Goal: Communication & Community: Participate in discussion

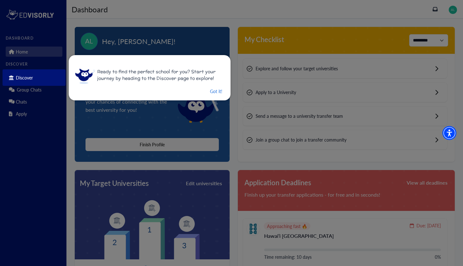
click at [253, 164] on div at bounding box center [231, 133] width 463 height 266
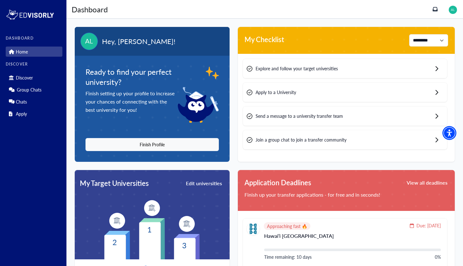
click at [457, 8] on img at bounding box center [453, 10] width 8 height 8
click at [441, 21] on link "Profile" at bounding box center [439, 22] width 12 height 7
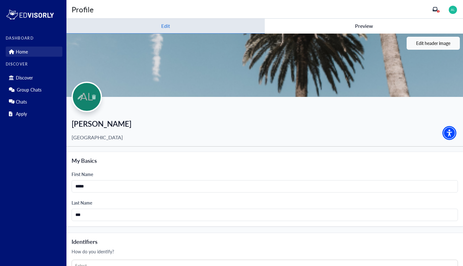
click at [28, 54] on link "Home" at bounding box center [34, 52] width 57 height 10
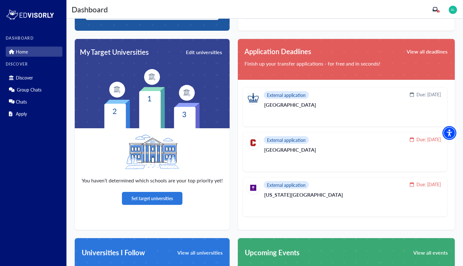
scroll to position [132, 0]
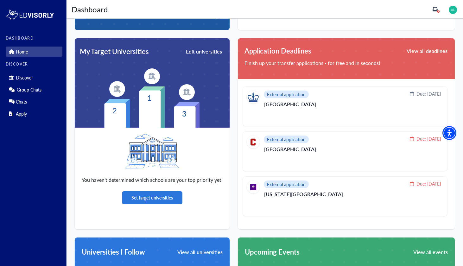
click at [150, 79] on img at bounding box center [152, 76] width 16 height 16
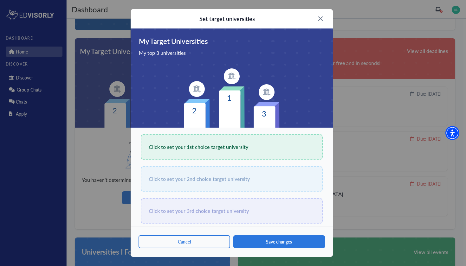
click at [322, 19] on img at bounding box center [320, 18] width 4 height 4
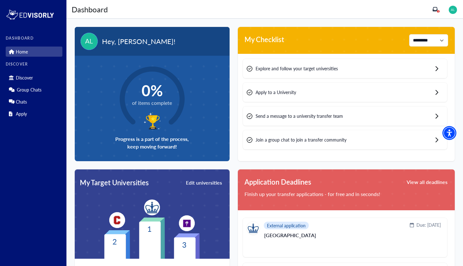
scroll to position [6, 0]
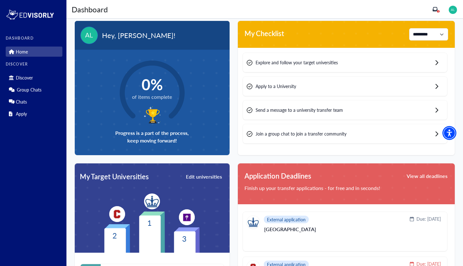
click at [270, 68] on div "Explore and follow your target universities" at bounding box center [345, 62] width 204 height 19
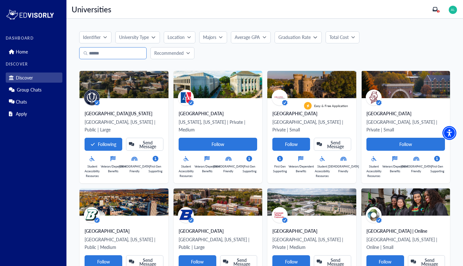
click at [113, 58] on input "Search" at bounding box center [112, 53] width 67 height 12
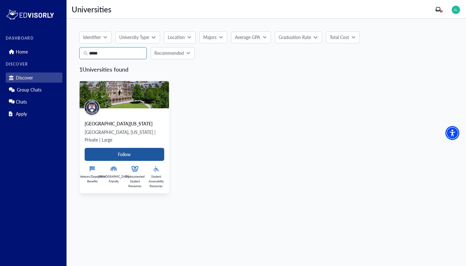
type input "*****"
click at [121, 151] on Card-tag "Follow" at bounding box center [124, 154] width 79 height 13
click at [117, 55] on input "*****" at bounding box center [112, 53] width 67 height 12
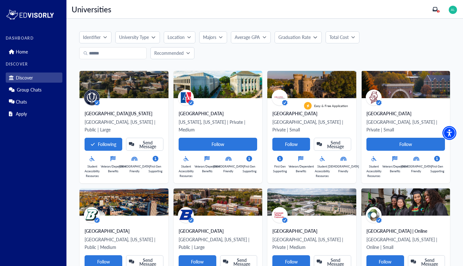
click at [208, 37] on p "Majors" at bounding box center [209, 37] width 13 height 7
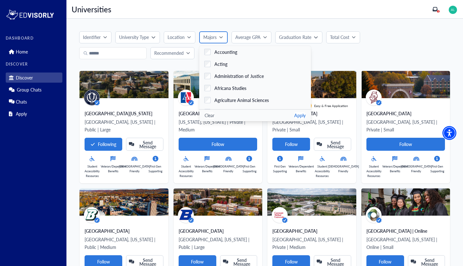
click at [208, 37] on p "Majors" at bounding box center [209, 37] width 13 height 7
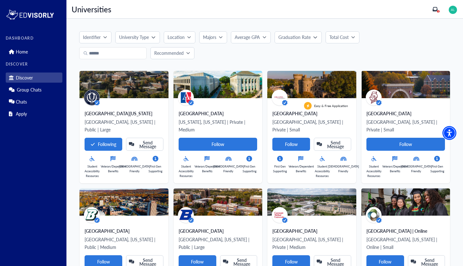
click at [283, 31] on button "Graduation Rate" at bounding box center [298, 37] width 47 height 12
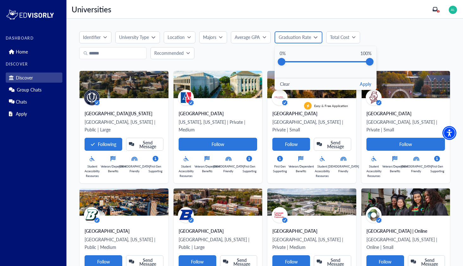
click at [285, 40] on p "Graduation Rate" at bounding box center [295, 37] width 32 height 7
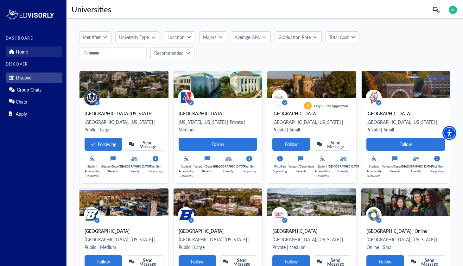
click at [36, 55] on link "Home" at bounding box center [34, 52] width 57 height 10
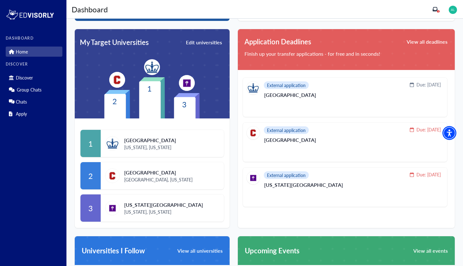
scroll to position [144, 0]
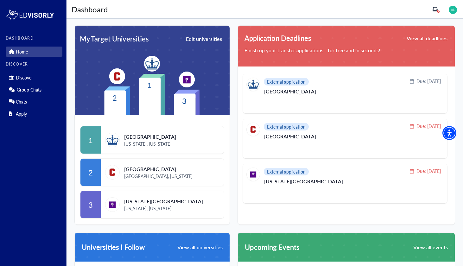
click at [179, 91] on icon at bounding box center [187, 92] width 26 height 5
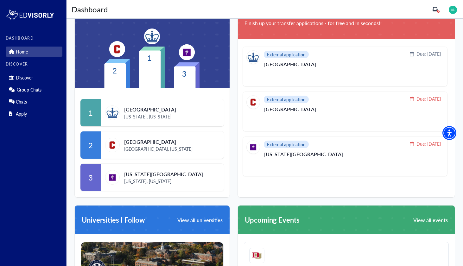
scroll to position [182, 0]
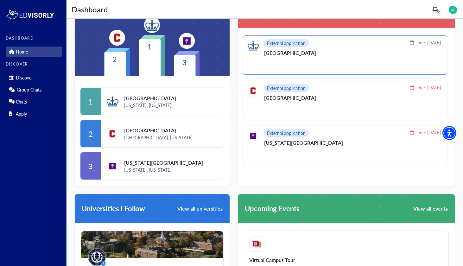
click at [302, 41] on span "External application" at bounding box center [286, 43] width 39 height 4
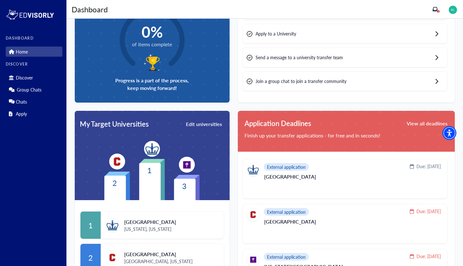
scroll to position [42, 0]
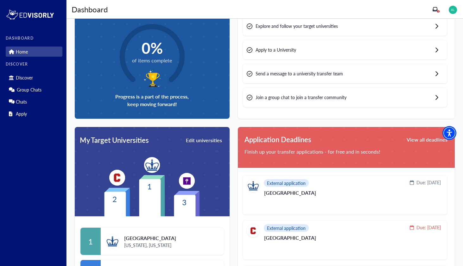
click at [460, 5] on div "Dashboard Dashboard 1" at bounding box center [265, 9] width 397 height 19
click at [457, 6] on img at bounding box center [453, 10] width 8 height 8
click at [445, 22] on link "Profile" at bounding box center [439, 22] width 12 height 7
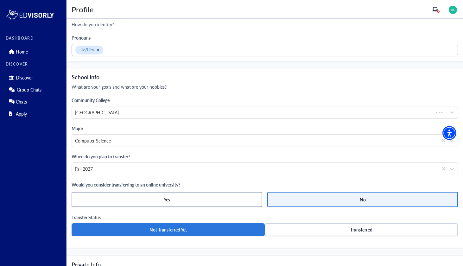
scroll to position [288, 0]
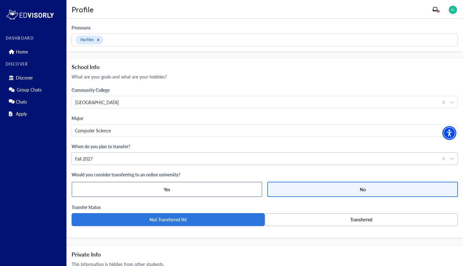
click at [167, 156] on div "Fall 2027" at bounding box center [255, 159] width 360 height 7
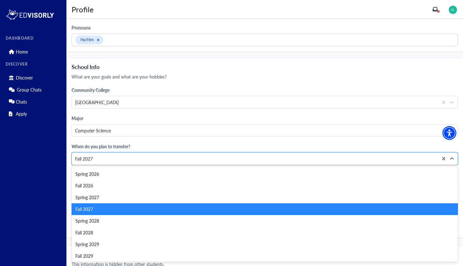
click at [109, 206] on div "Fall 2027" at bounding box center [265, 209] width 386 height 12
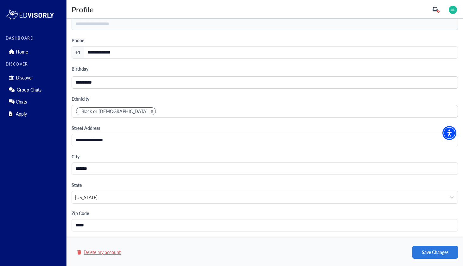
scroll to position [554, 0]
click at [437, 249] on button "Save Changes" at bounding box center [435, 252] width 46 height 13
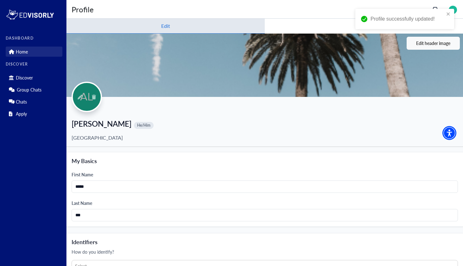
scroll to position [0, 0]
click at [44, 53] on link "Home" at bounding box center [34, 52] width 57 height 10
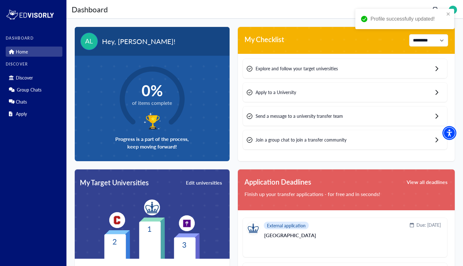
click at [161, 91] on span "0%" at bounding box center [152, 90] width 40 height 18
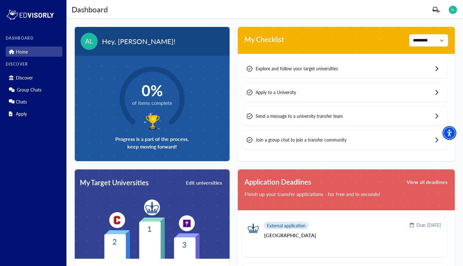
click at [440, 9] on div "1 Profile Logout" at bounding box center [445, 9] width 25 height 10
click at [438, 10] on icon at bounding box center [435, 9] width 5 height 5
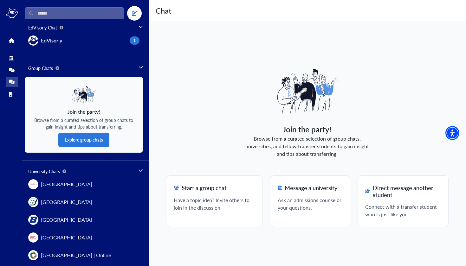
click at [91, 16] on input "Search" at bounding box center [74, 13] width 99 height 12
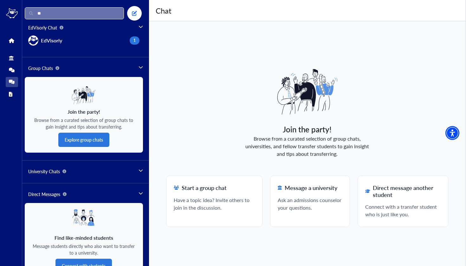
type input "*"
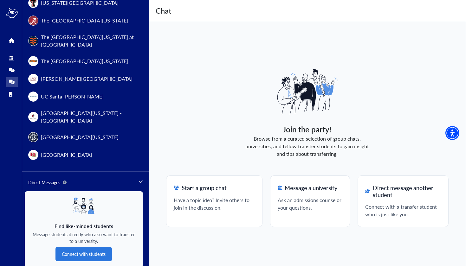
scroll to position [734, 0]
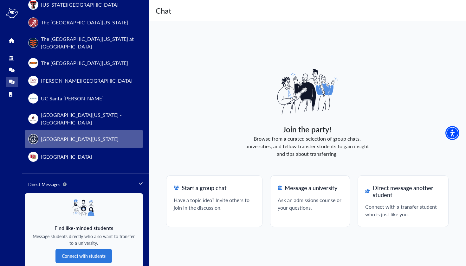
click at [79, 135] on span "[GEOGRAPHIC_DATA][US_STATE]" at bounding box center [80, 139] width 78 height 8
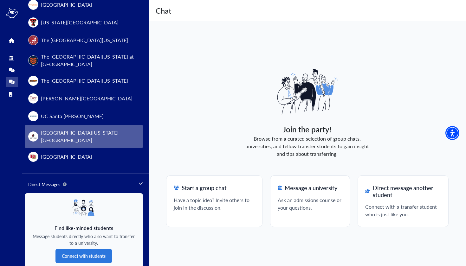
click at [87, 129] on span "[GEOGRAPHIC_DATA][US_STATE] - [GEOGRAPHIC_DATA]" at bounding box center [90, 136] width 98 height 15
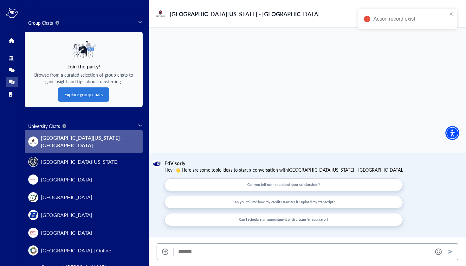
scroll to position [38, 0]
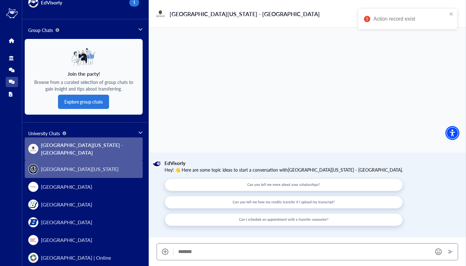
click at [83, 160] on button "[GEOGRAPHIC_DATA][US_STATE]" at bounding box center [84, 169] width 118 height 18
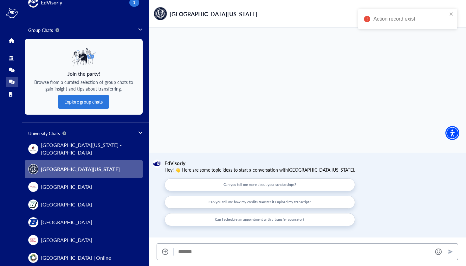
click at [82, 164] on div "[GEOGRAPHIC_DATA][US_STATE]" at bounding box center [74, 169] width 92 height 10
click at [79, 165] on span "[GEOGRAPHIC_DATA][US_STATE]" at bounding box center [80, 169] width 79 height 8
click at [66, 165] on span "[GEOGRAPHIC_DATA][US_STATE]" at bounding box center [80, 169] width 79 height 8
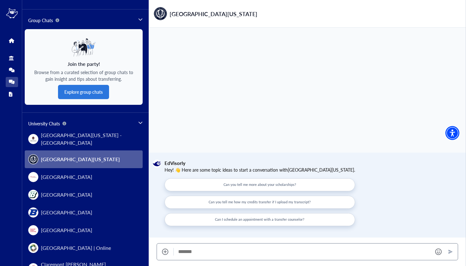
scroll to position [0, 0]
click at [218, 183] on button "Can you tell me more about your scholarships?" at bounding box center [259, 184] width 190 height 13
type textarea "**********"
click at [449, 248] on button "Send" at bounding box center [450, 251] width 10 height 9
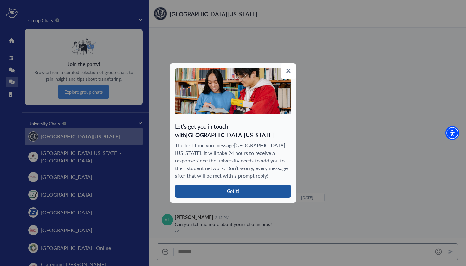
click at [274, 187] on button "Got it!" at bounding box center [233, 191] width 116 height 13
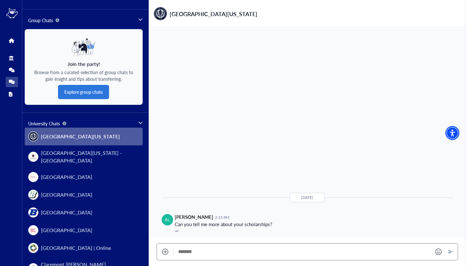
click at [141, 19] on div "EdVisorly Chat EdVisorly 1 Group Chats Join the party! Browse from a curated se…" at bounding box center [85, 133] width 127 height 266
click at [138, 19] on icon at bounding box center [140, 19] width 4 height 4
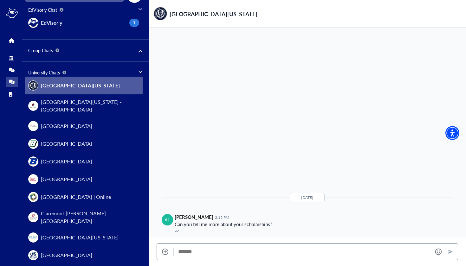
scroll to position [2, 0]
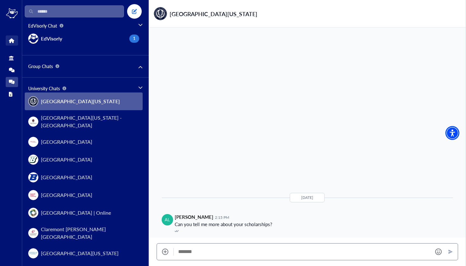
click at [15, 42] on link "Home" at bounding box center [12, 40] width 12 height 10
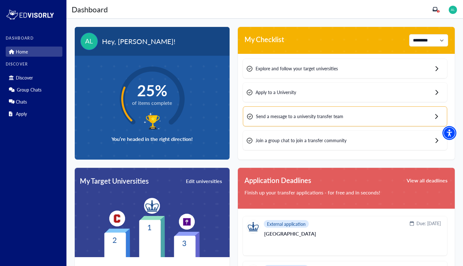
click at [441, 6] on div "1 Profile Logout" at bounding box center [445, 9] width 25 height 10
click at [438, 10] on icon at bounding box center [435, 9] width 5 height 4
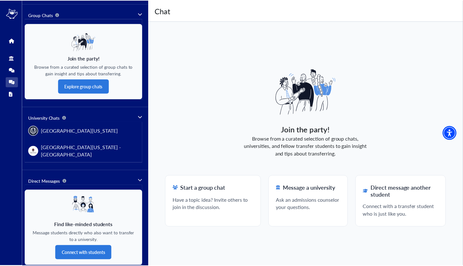
scroll to position [75, 0]
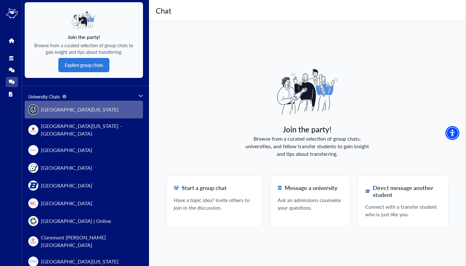
click at [120, 113] on button "[GEOGRAPHIC_DATA][US_STATE]" at bounding box center [84, 110] width 118 height 18
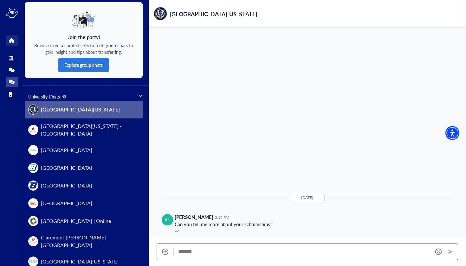
click at [13, 41] on icon at bounding box center [11, 40] width 5 height 5
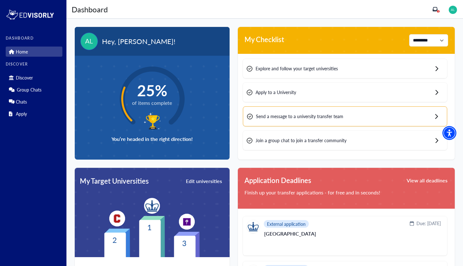
scroll to position [18, 0]
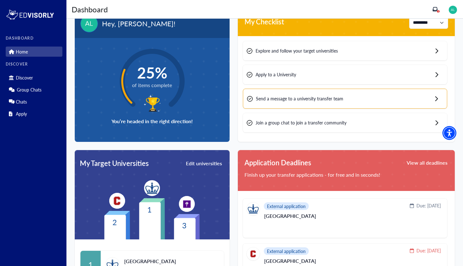
click at [151, 85] on span "of items complete" at bounding box center [152, 85] width 40 height 8
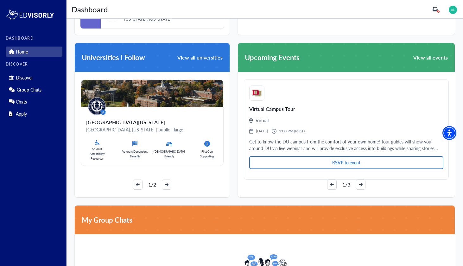
scroll to position [333, 0]
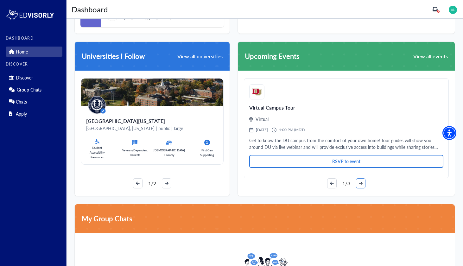
click at [360, 185] on icon "arrow-right" at bounding box center [361, 183] width 4 height 4
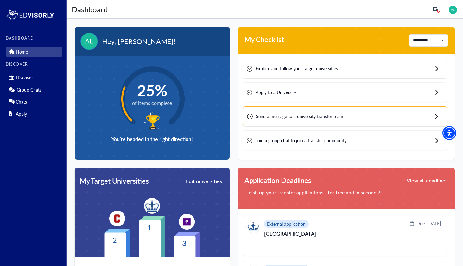
scroll to position [0, 0]
click at [178, 93] on circle at bounding box center [152, 99] width 85 height 85
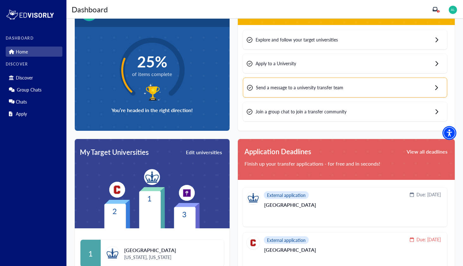
scroll to position [34, 0]
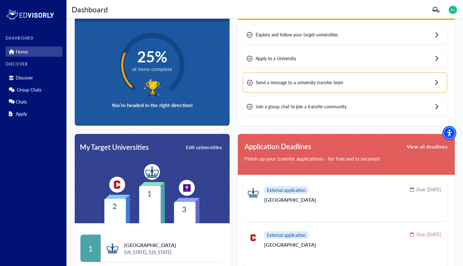
click at [291, 42] on div "Explore and follow your target universities" at bounding box center [345, 34] width 204 height 19
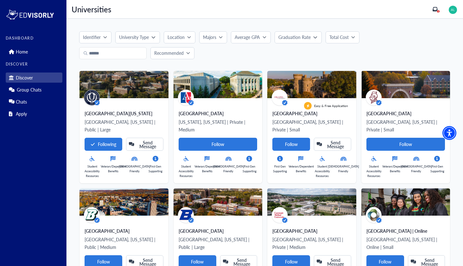
click at [219, 36] on icon "button" at bounding box center [220, 37] width 3 height 2
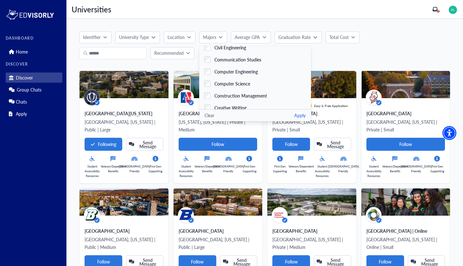
scroll to position [313, 0]
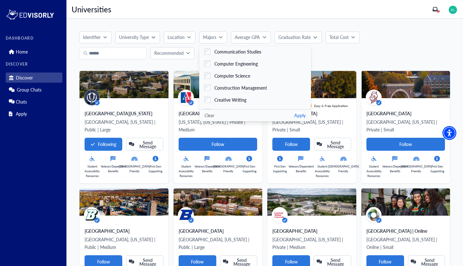
click at [294, 117] on button "Apply" at bounding box center [299, 115] width 11 height 7
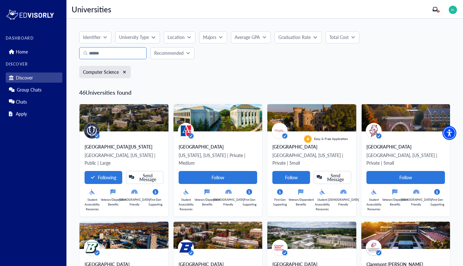
scroll to position [0, 0]
click at [133, 51] on input "Search" at bounding box center [112, 53] width 67 height 12
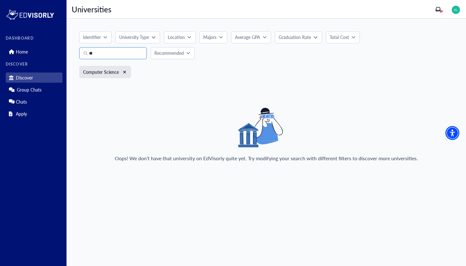
type input "*"
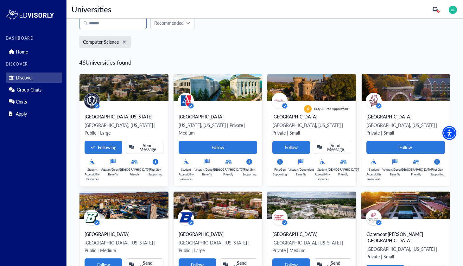
scroll to position [37, 0]
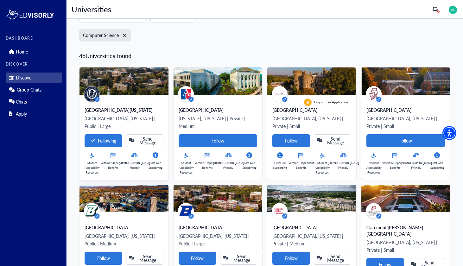
click at [156, 154] on icon at bounding box center [156, 155] width 6 height 8
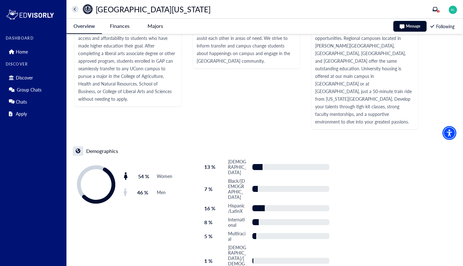
scroll to position [883, 0]
click at [46, 51] on link "Home" at bounding box center [34, 52] width 57 height 10
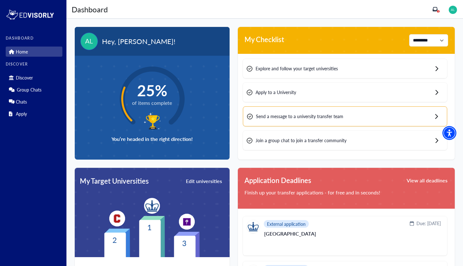
click at [41, 15] on img at bounding box center [30, 14] width 49 height 13
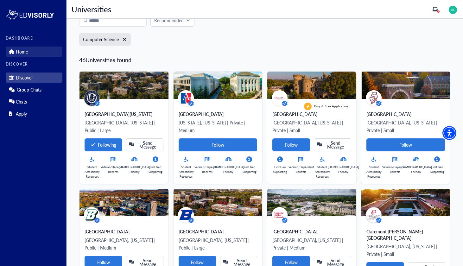
scroll to position [41, 0]
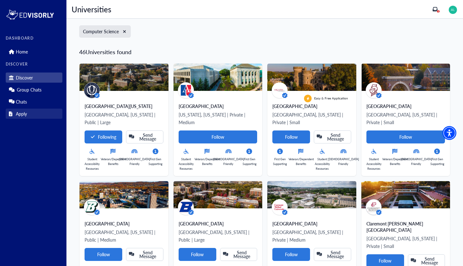
click at [29, 113] on link "Apply" at bounding box center [34, 114] width 57 height 10
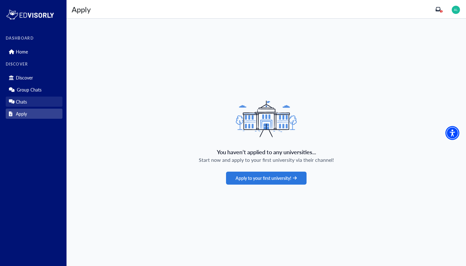
click at [43, 105] on link "Chats" at bounding box center [34, 102] width 57 height 10
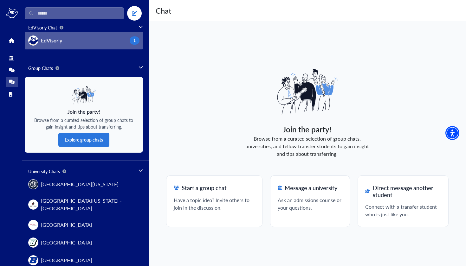
click at [97, 39] on button "EdVisorly 1" at bounding box center [84, 41] width 118 height 18
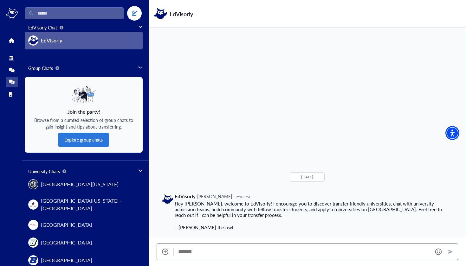
click at [116, 46] on button "EdVisorly" at bounding box center [84, 41] width 118 height 18
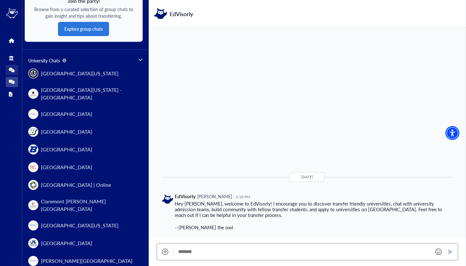
click at [14, 65] on link "Group Chats" at bounding box center [12, 70] width 12 height 10
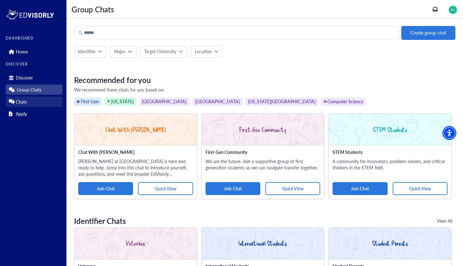
click at [24, 97] on link "Chats" at bounding box center [34, 102] width 57 height 10
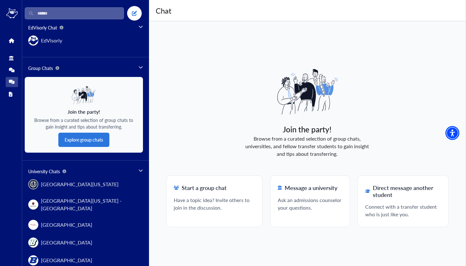
click at [124, 29] on span "EdVisorly Chat" at bounding box center [85, 27] width 115 height 7
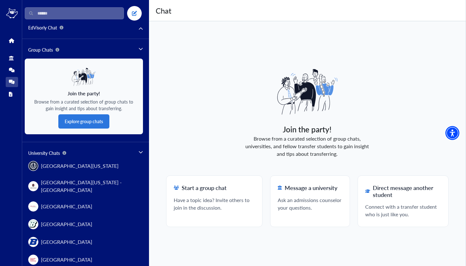
click at [113, 34] on div "EdVisorly Chat EdVisorly" at bounding box center [84, 31] width 118 height 15
click at [143, 29] on div "EdVisorly Chat EdVisorly Group Chats Join the party! Browse from a curated sele…" at bounding box center [85, 133] width 127 height 266
click at [139, 29] on icon at bounding box center [140, 29] width 4 height 4
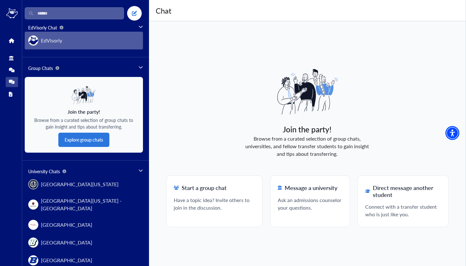
click at [118, 39] on button "EdVisorly" at bounding box center [84, 41] width 118 height 18
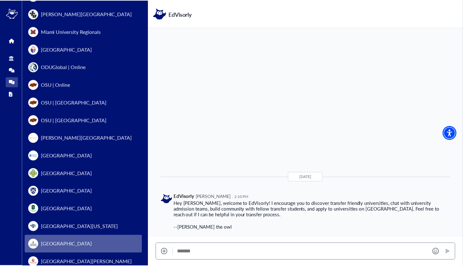
scroll to position [269, 0]
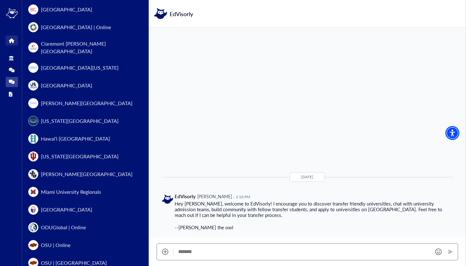
click at [12, 42] on icon "Home" at bounding box center [11, 40] width 5 height 5
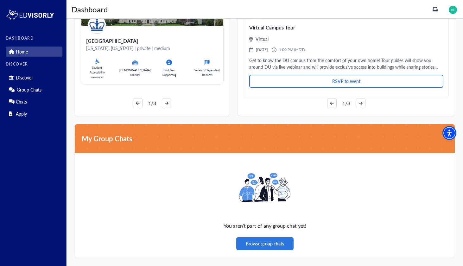
scroll to position [415, 0]
click at [25, 100] on p "Chats" at bounding box center [21, 101] width 11 height 5
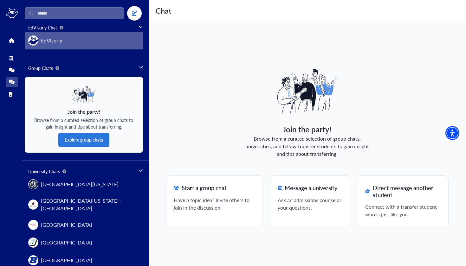
click at [73, 47] on button "EdVisorly" at bounding box center [84, 41] width 118 height 18
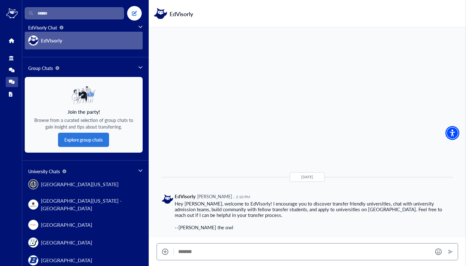
click at [262, 255] on textarea "Message" at bounding box center [302, 252] width 249 height 6
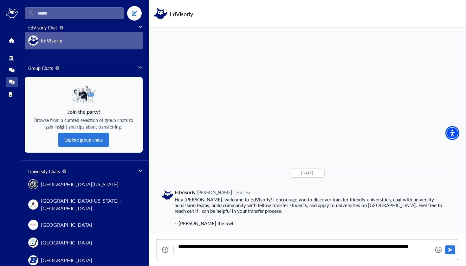
click at [368, 245] on textarea "**********" at bounding box center [302, 250] width 249 height 13
type textarea "**********"
click at [321, 252] on textarea "**********" at bounding box center [302, 250] width 249 height 13
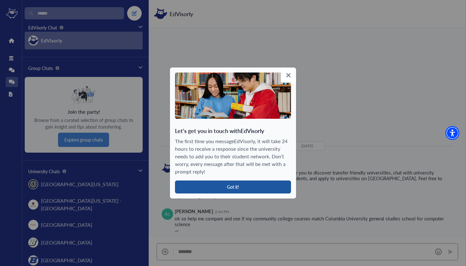
click at [251, 191] on button "Got it!" at bounding box center [233, 187] width 116 height 13
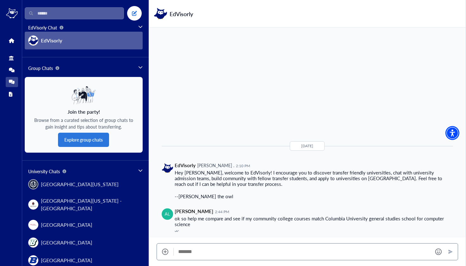
click at [138, 68] on icon at bounding box center [140, 67] width 4 height 2
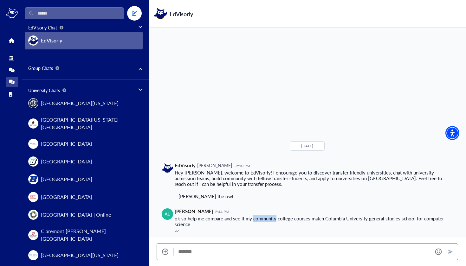
drag, startPoint x: 257, startPoint y: 217, endPoint x: 242, endPoint y: 222, distance: 15.7
click at [242, 222] on p "ok so help me compare and see if my community college courses match Columbia Un…" at bounding box center [314, 221] width 278 height 11
click at [183, 216] on p "ok so help me compare and see if my community college courses match Columbia Un…" at bounding box center [314, 221] width 278 height 11
click at [170, 213] on img at bounding box center [167, 213] width 11 height 11
click at [10, 67] on icon "comments" at bounding box center [12, 70] width 6 height 6
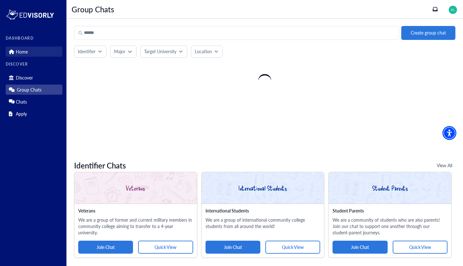
click at [11, 52] on icon "Home" at bounding box center [11, 51] width 5 height 5
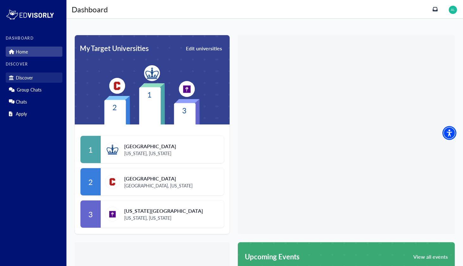
click at [24, 81] on link "Discover" at bounding box center [34, 78] width 57 height 10
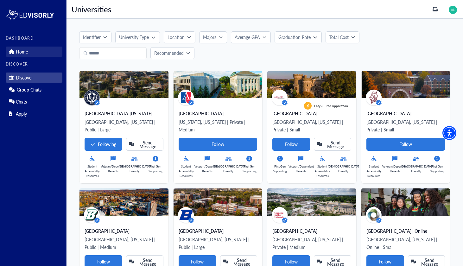
click at [41, 50] on link "Home" at bounding box center [34, 52] width 57 height 10
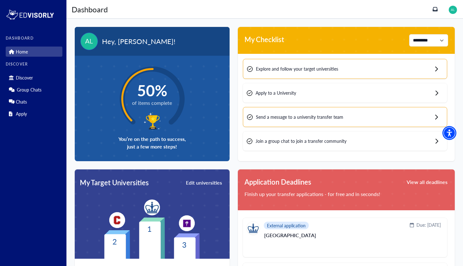
click at [452, 13] on div at bounding box center [453, 10] width 8 height 8
click at [443, 21] on link "Profile" at bounding box center [439, 22] width 12 height 7
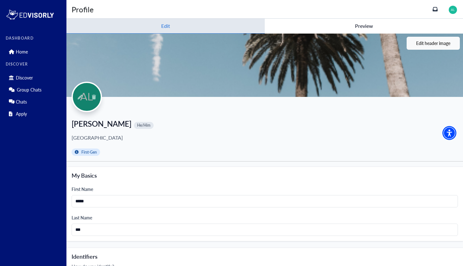
scroll to position [200, 0]
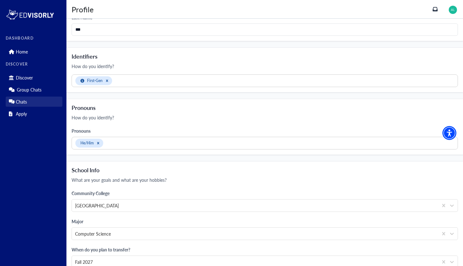
click at [12, 102] on icon "Chats" at bounding box center [11, 101] width 5 height 5
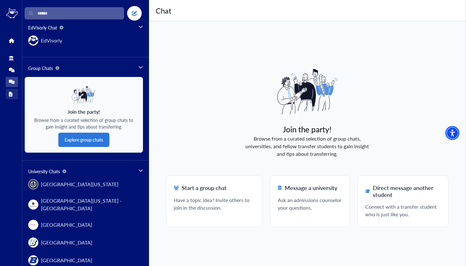
click at [11, 92] on icon "Apply" at bounding box center [11, 94] width 4 height 5
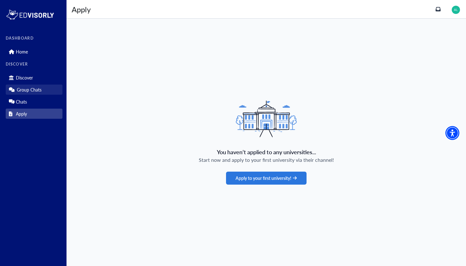
click at [20, 89] on p "Group Chats" at bounding box center [29, 89] width 25 height 5
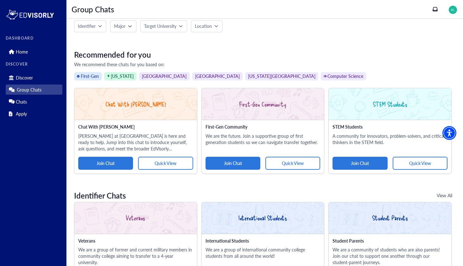
scroll to position [27, 0]
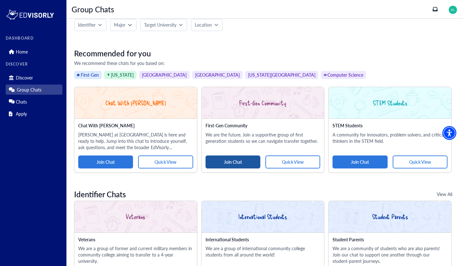
click at [230, 161] on button "Join Chat" at bounding box center [233, 162] width 55 height 13
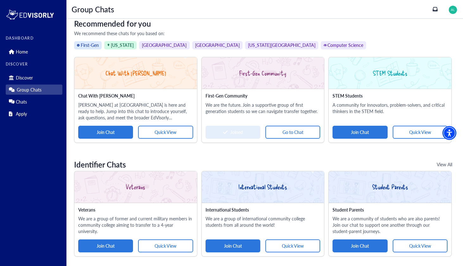
scroll to position [60, 0]
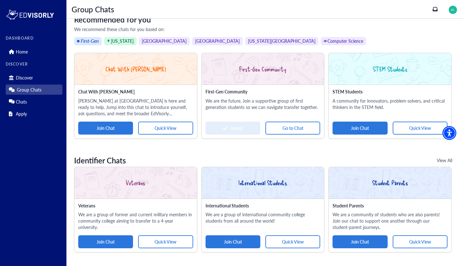
click at [432, 77] on div "STEM Students" at bounding box center [390, 69] width 123 height 32
click at [406, 129] on button "Quick View" at bounding box center [420, 128] width 55 height 13
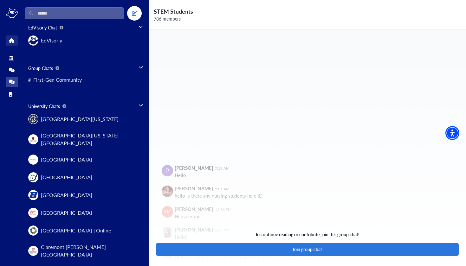
click at [10, 42] on icon "Home" at bounding box center [11, 40] width 5 height 5
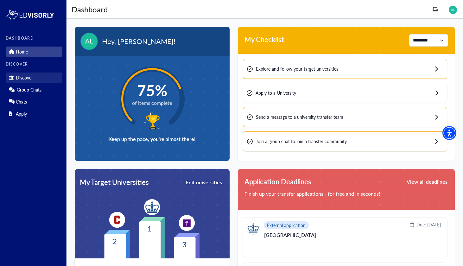
click at [14, 77] on link "Discover" at bounding box center [34, 78] width 57 height 10
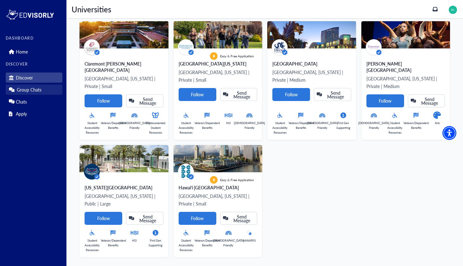
scroll to position [284, 0]
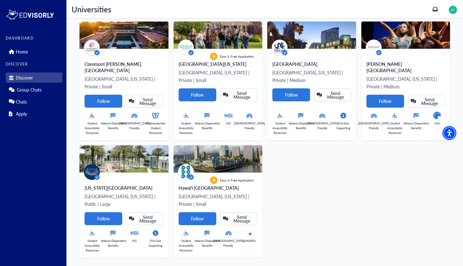
click at [41, 96] on div "Discover Group Chats Chats Apply" at bounding box center [34, 95] width 57 height 48
click at [41, 91] on p "Group Chats" at bounding box center [29, 89] width 25 height 5
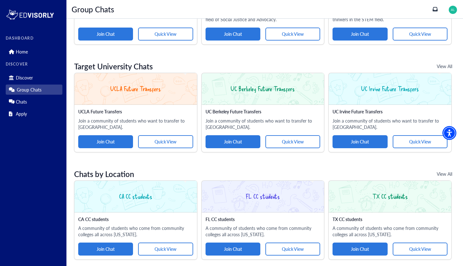
scroll to position [376, 0]
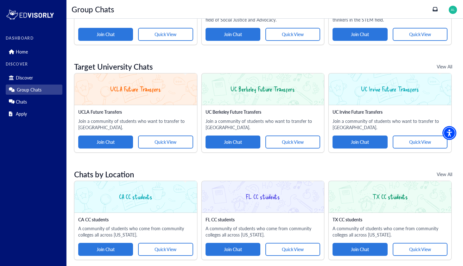
click at [441, 170] on button "View All" at bounding box center [444, 174] width 35 height 13
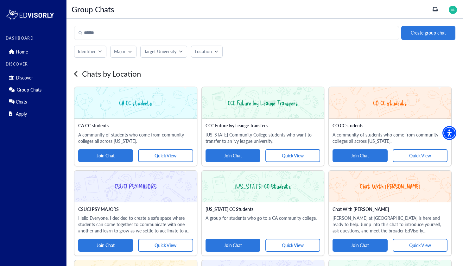
click at [74, 75] on icon at bounding box center [76, 74] width 4 height 7
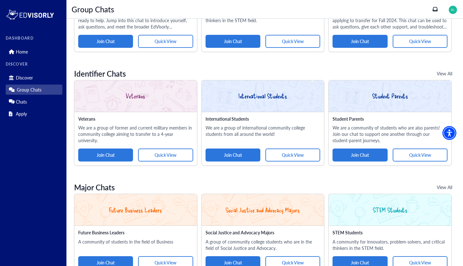
click at [441, 187] on button "View All" at bounding box center [444, 187] width 35 height 13
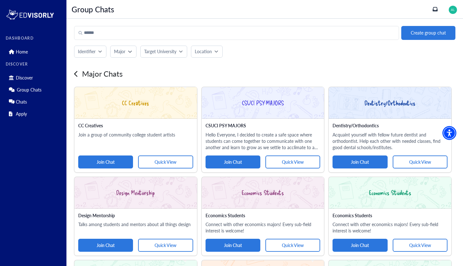
scroll to position [-1, 0]
click at [133, 52] on button "Major" at bounding box center [123, 52] width 26 height 12
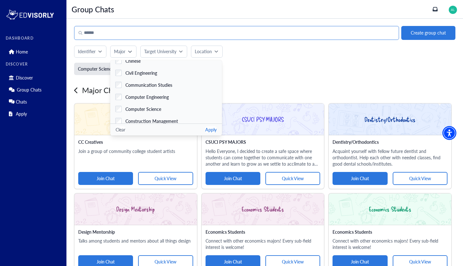
click at [300, 38] on input "Search" at bounding box center [236, 33] width 325 height 14
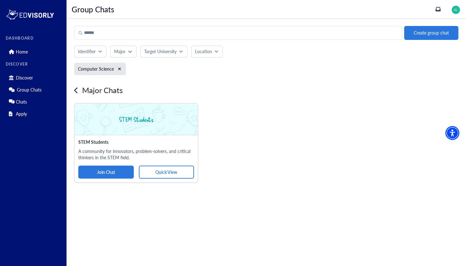
click at [155, 129] on div "STEM Students" at bounding box center [135, 120] width 123 height 32
click at [159, 173] on button "Quick View" at bounding box center [166, 172] width 55 height 13
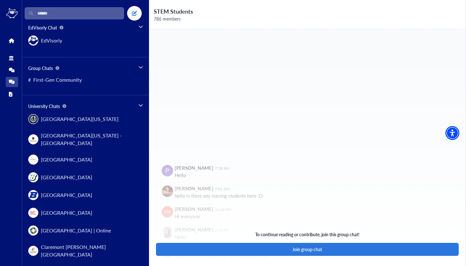
scroll to position [0, 0]
click at [14, 69] on icon "comments" at bounding box center [12, 70] width 6 height 6
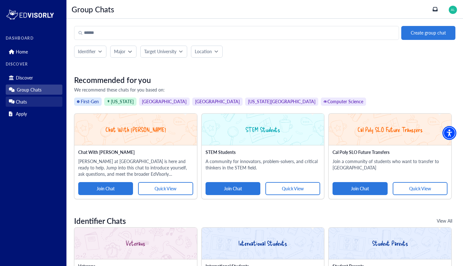
click at [29, 104] on link "Chats" at bounding box center [34, 102] width 57 height 10
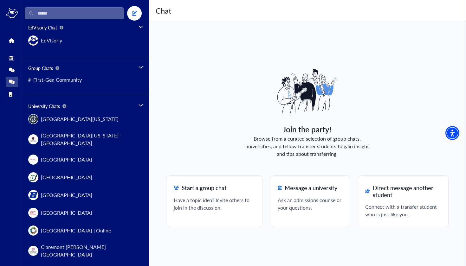
click at [58, 71] on span "Group Chats" at bounding box center [43, 68] width 31 height 7
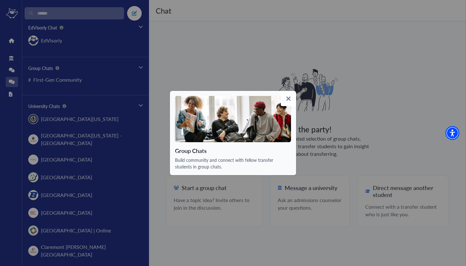
click at [60, 80] on div "Group Chats Build community and connect with fellow transfer students in group …" at bounding box center [233, 133] width 466 height 266
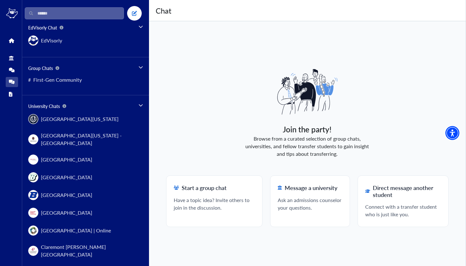
click at [60, 80] on span "First-Gen Community" at bounding box center [57, 80] width 48 height 8
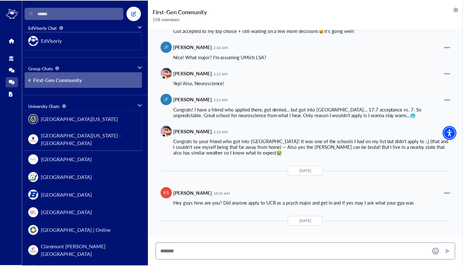
scroll to position [282, 0]
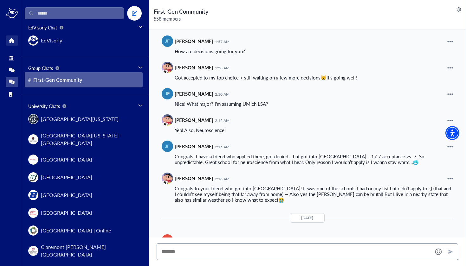
click at [12, 41] on icon "Home" at bounding box center [11, 40] width 5 height 5
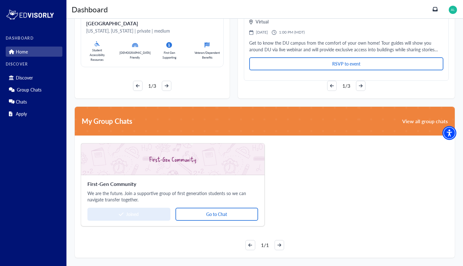
scroll to position [432, 0]
click at [279, 243] on icon "arrow-right" at bounding box center [279, 245] width 4 height 4
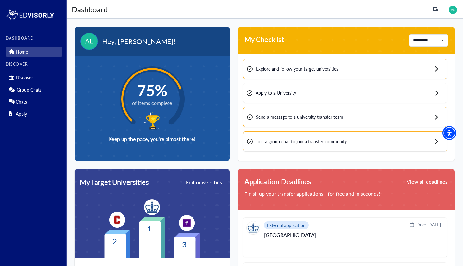
scroll to position [0, 0]
click at [172, 135] on div "75% of items complete Keep up the pace, you're almost there!" at bounding box center [152, 105] width 155 height 98
click at [164, 84] on span "75%" at bounding box center [152, 90] width 40 height 18
click at [89, 34] on img at bounding box center [88, 41] width 17 height 17
click at [94, 38] on img at bounding box center [88, 41] width 17 height 17
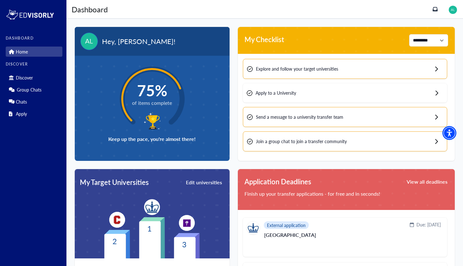
click at [49, 19] on img at bounding box center [30, 14] width 49 height 13
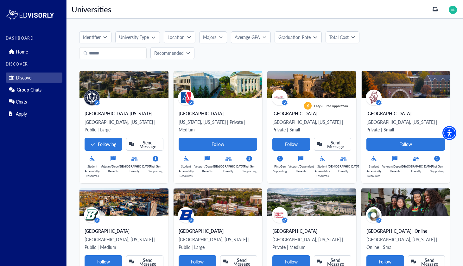
click at [340, 36] on p "Total Cost" at bounding box center [338, 37] width 19 height 7
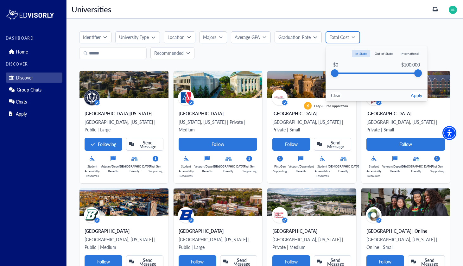
click at [340, 36] on p "Total Cost" at bounding box center [339, 37] width 19 height 7
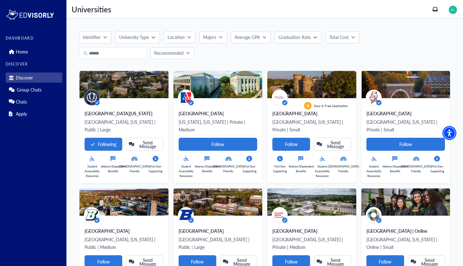
click at [340, 36] on p "Total Cost" at bounding box center [338, 37] width 19 height 7
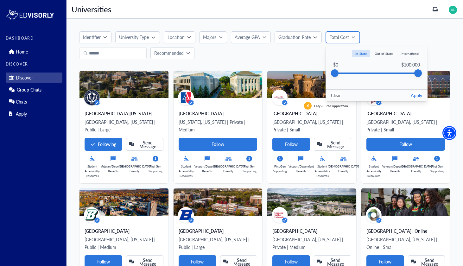
click at [340, 36] on p "Total Cost" at bounding box center [339, 37] width 19 height 7
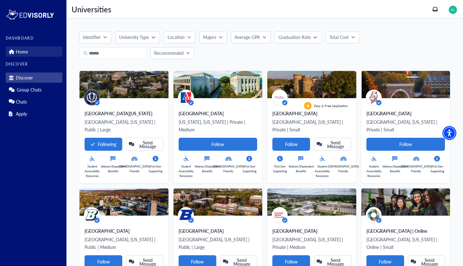
click at [35, 56] on link "Home" at bounding box center [34, 52] width 57 height 10
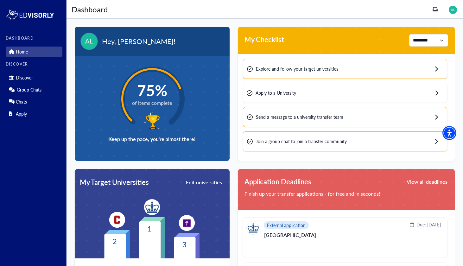
scroll to position [46, 0]
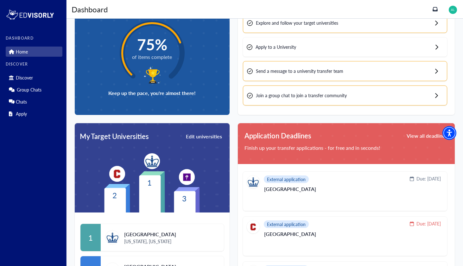
click at [201, 135] on button "Edit universities" at bounding box center [203, 136] width 37 height 9
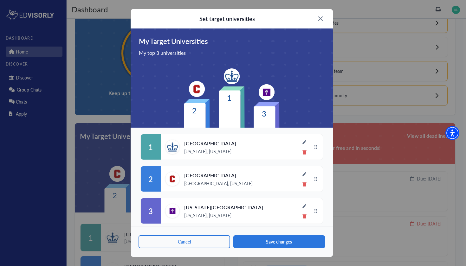
click at [213, 146] on span "[GEOGRAPHIC_DATA]" at bounding box center [210, 143] width 52 height 6
click at [325, 26] on div "Set target universities" at bounding box center [231, 18] width 202 height 19
click at [323, 19] on div "Set target universities" at bounding box center [231, 18] width 202 height 19
click at [316, 23] on div "Set target universities" at bounding box center [231, 18] width 202 height 19
click at [318, 19] on img at bounding box center [320, 18] width 4 height 4
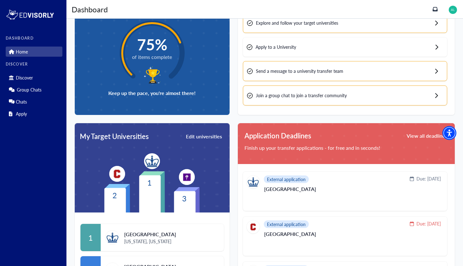
click at [136, 226] on div "1 Columbia University New York, New York" at bounding box center [151, 237] width 143 height 27
click at [135, 232] on span "[GEOGRAPHIC_DATA]" at bounding box center [150, 235] width 52 height 8
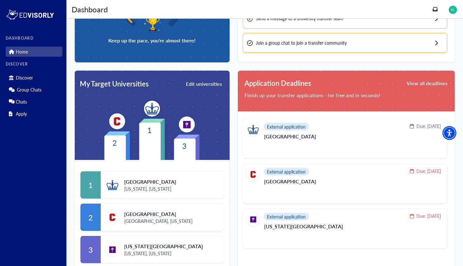
click at [113, 189] on img at bounding box center [112, 185] width 15 height 15
click at [110, 181] on img at bounding box center [112, 185] width 15 height 15
click at [87, 192] on div "1" at bounding box center [90, 184] width 20 height 27
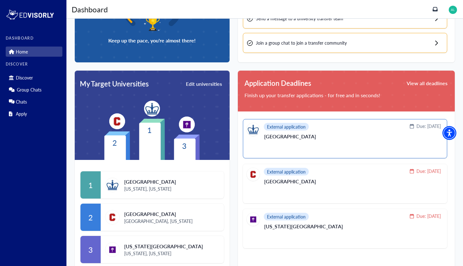
click at [284, 137] on p "[GEOGRAPHIC_DATA]" at bounding box center [352, 139] width 177 height 10
